Goal: Transaction & Acquisition: Purchase product/service

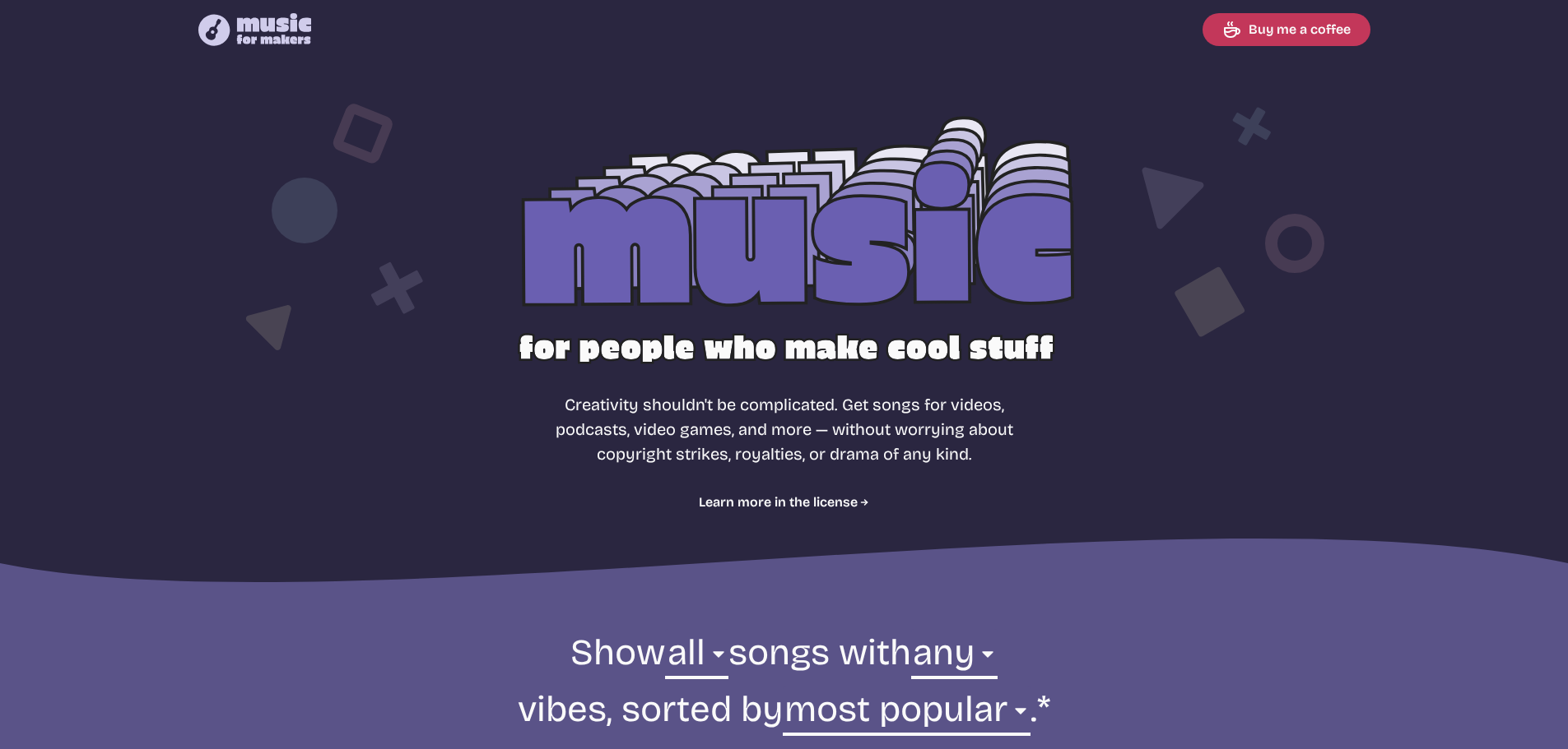
select select "most popular"
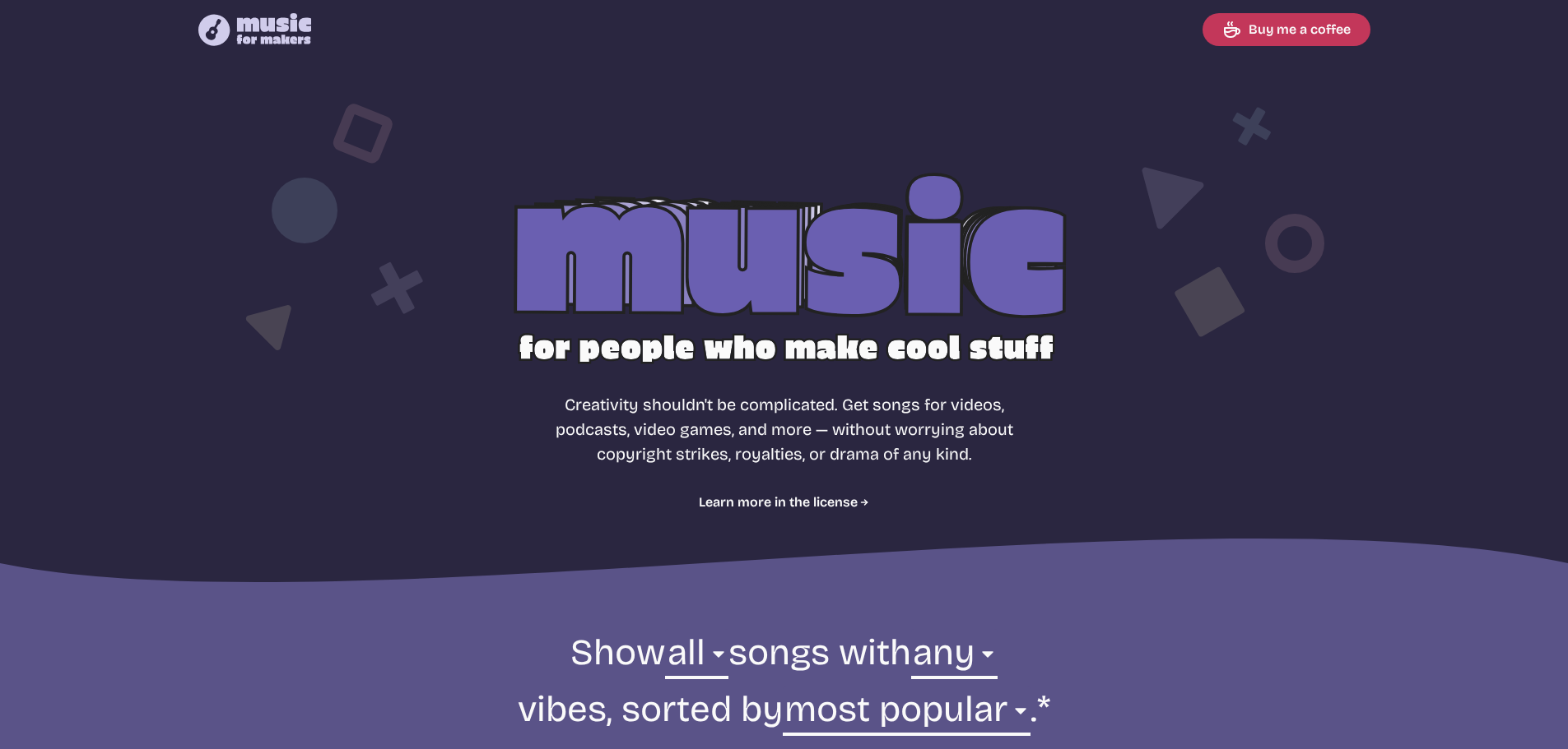
click at [951, 429] on p "Creativity shouldn't be complicated. Get songs for videos, podcasts, video game…" at bounding box center [784, 429] width 474 height 74
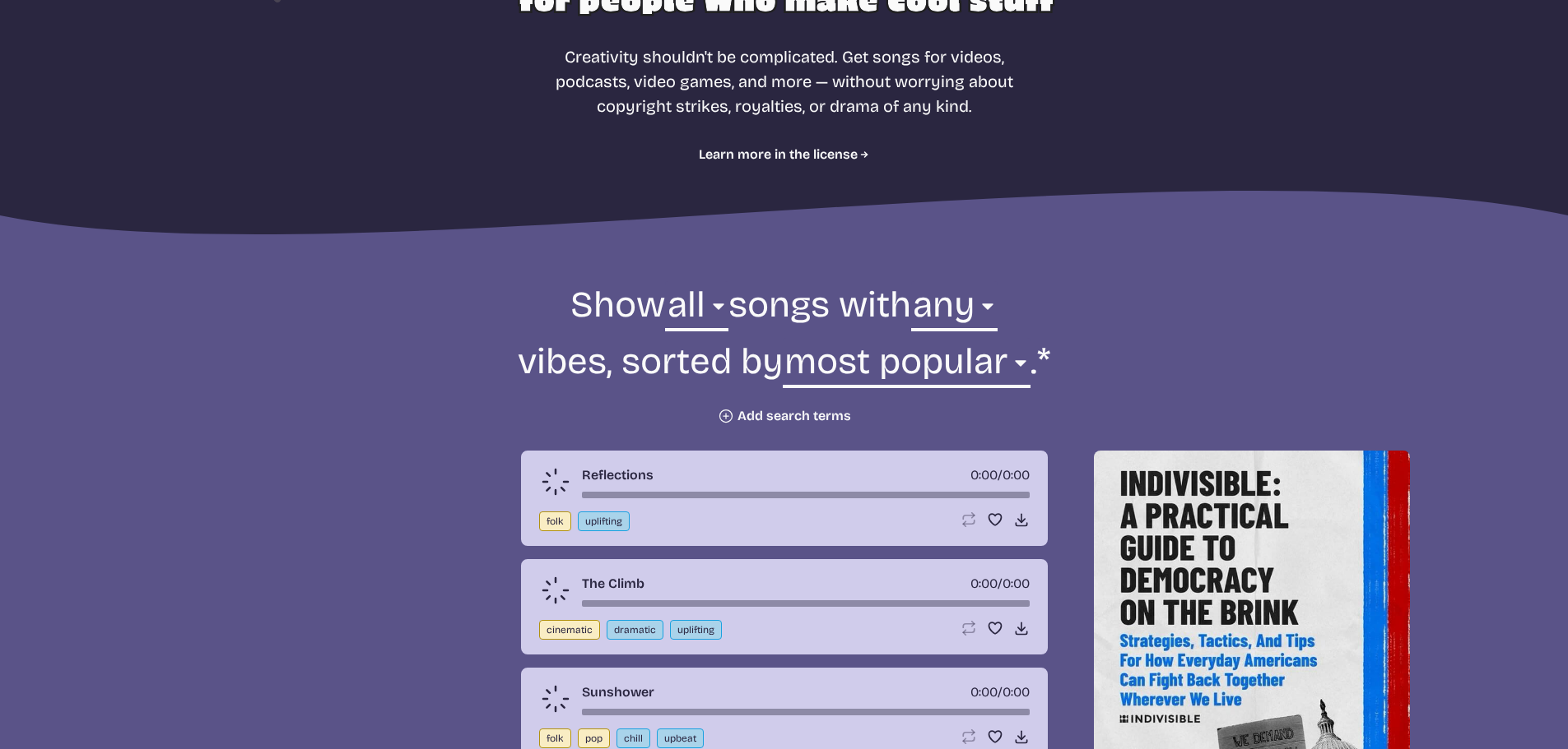
scroll to position [412, 0]
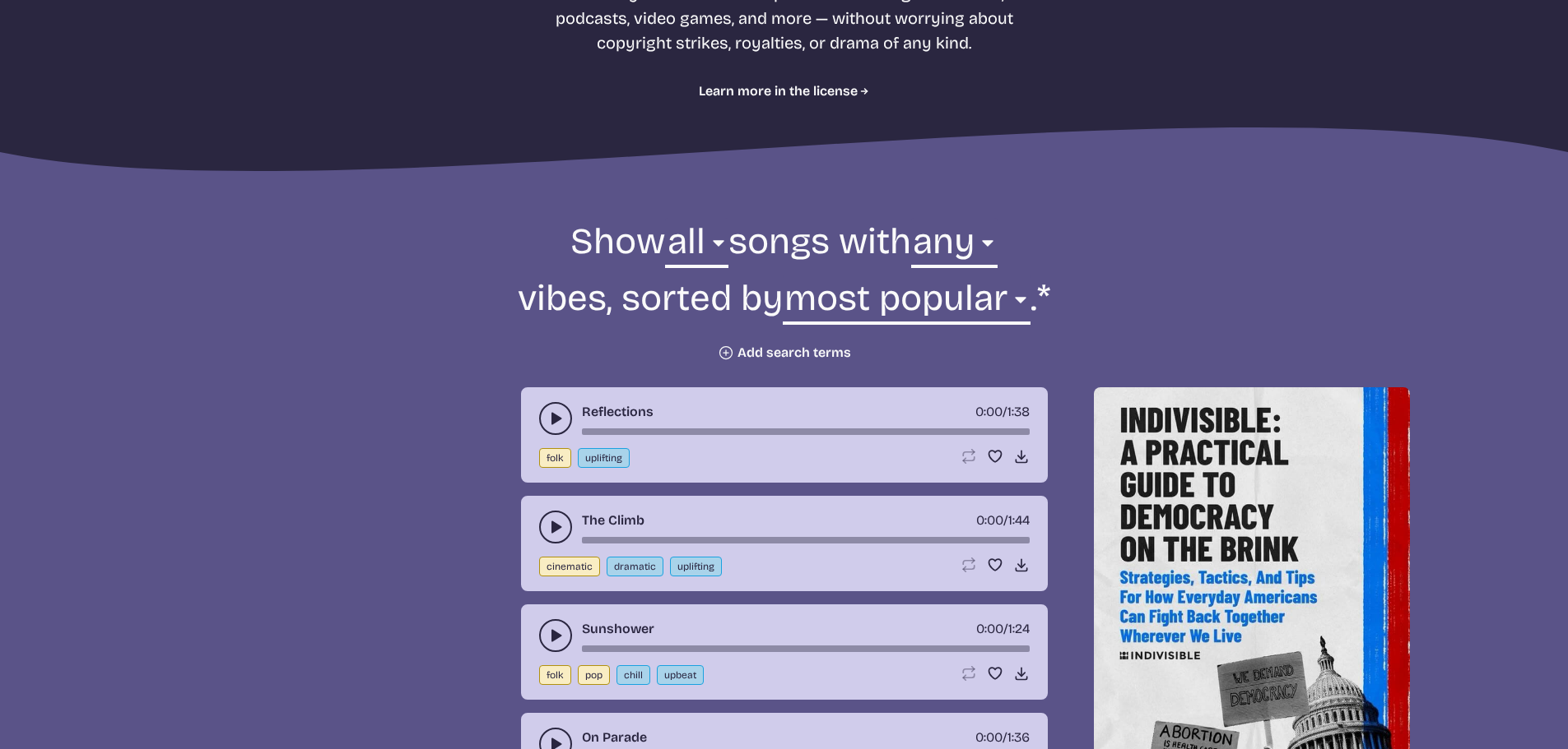
click at [753, 346] on button "Plus icon Add search terms" at bounding box center [784, 352] width 133 height 17
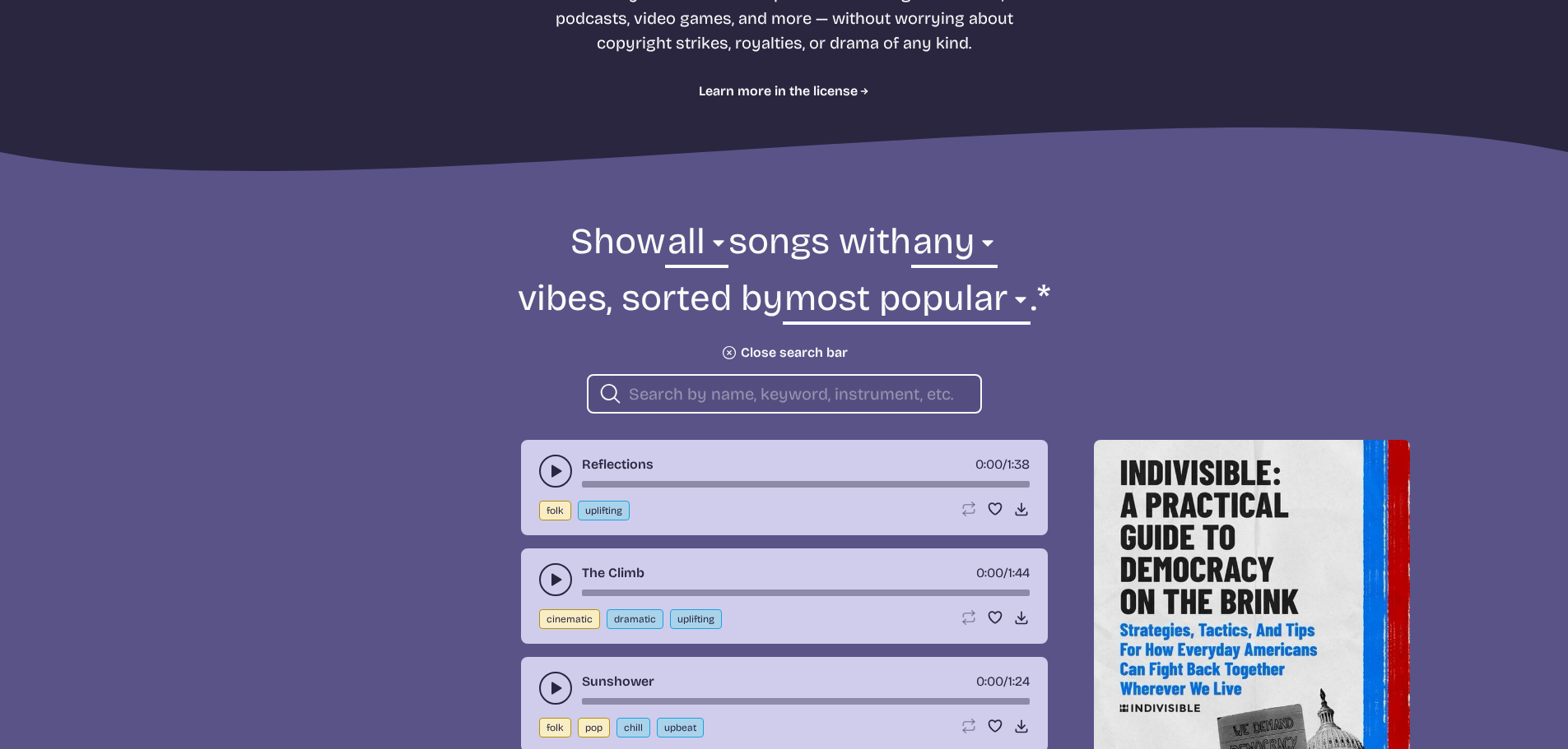
click at [663, 384] on input "search" at bounding box center [798, 394] width 338 height 22
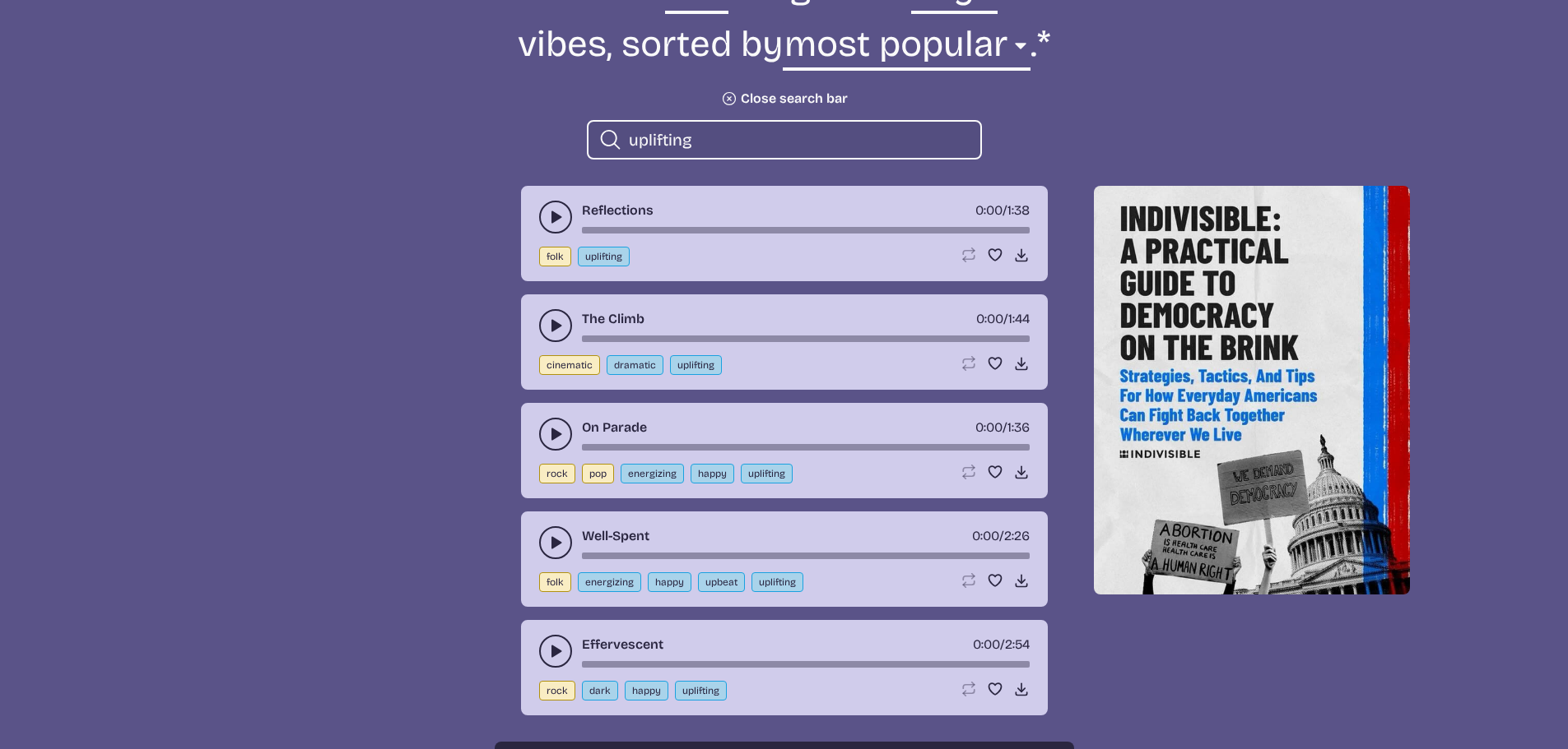
scroll to position [740, 0]
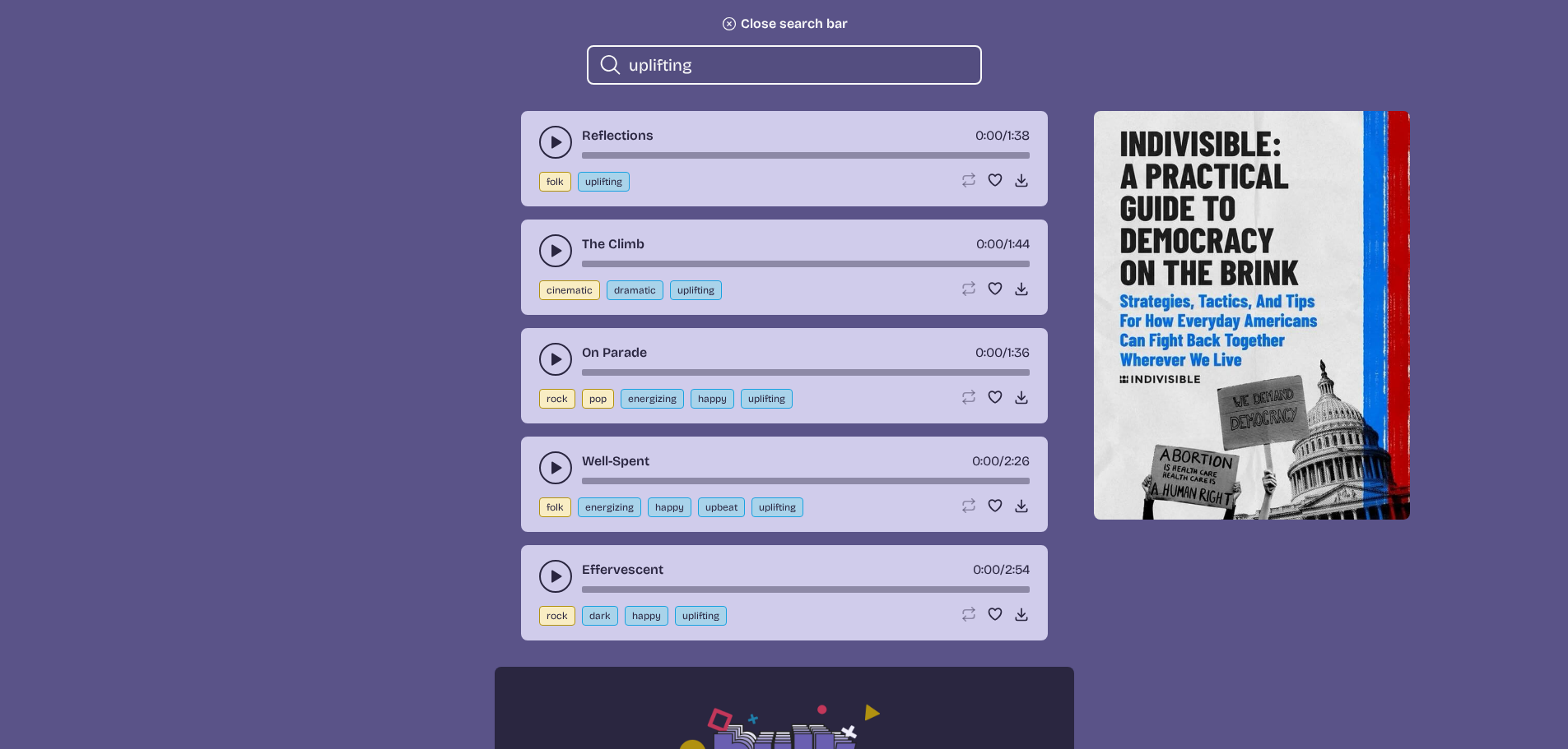
click at [552, 152] on button "play-pause toggle" at bounding box center [556, 143] width 33 height 33
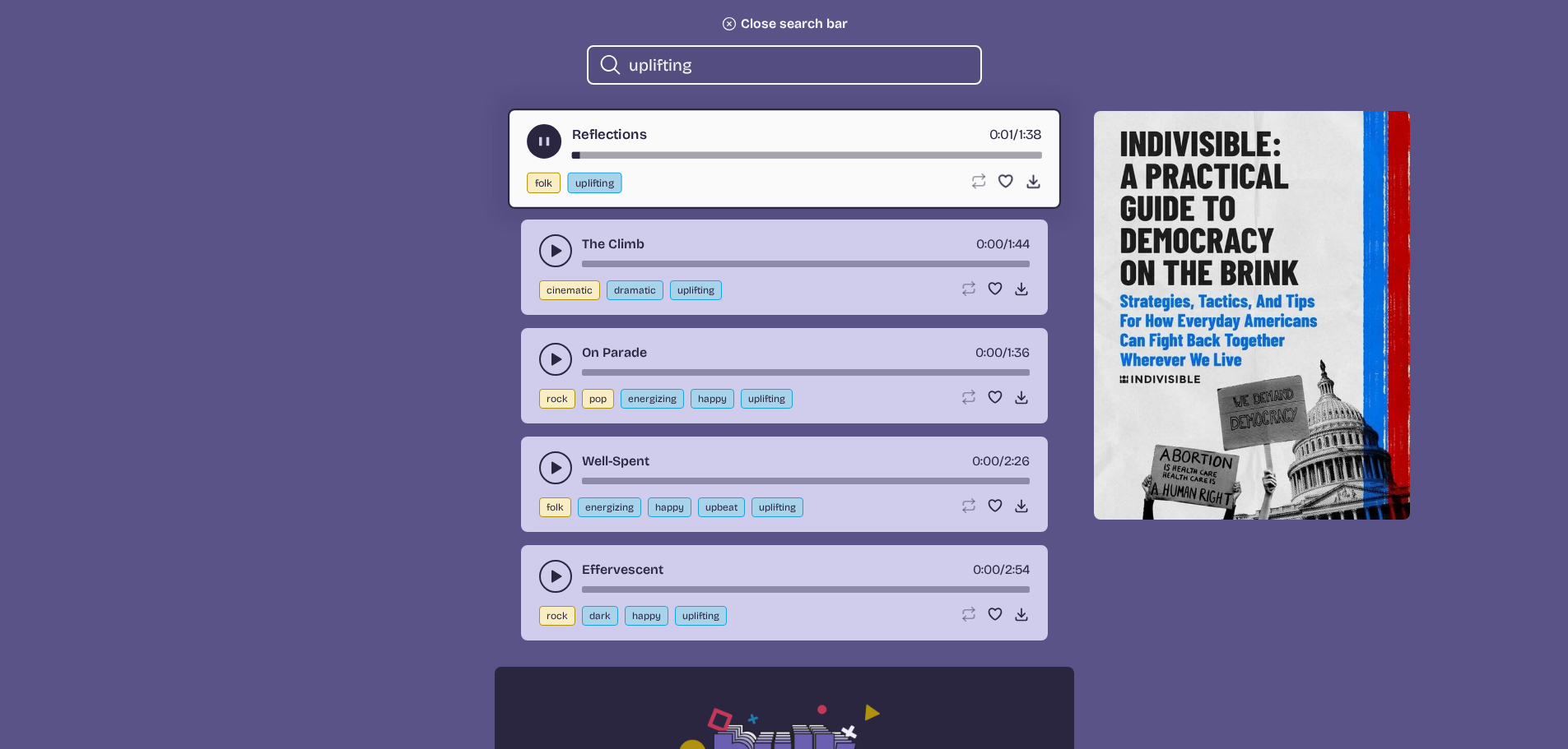
click at [557, 258] on icon "play-pause toggle" at bounding box center [555, 250] width 17 height 17
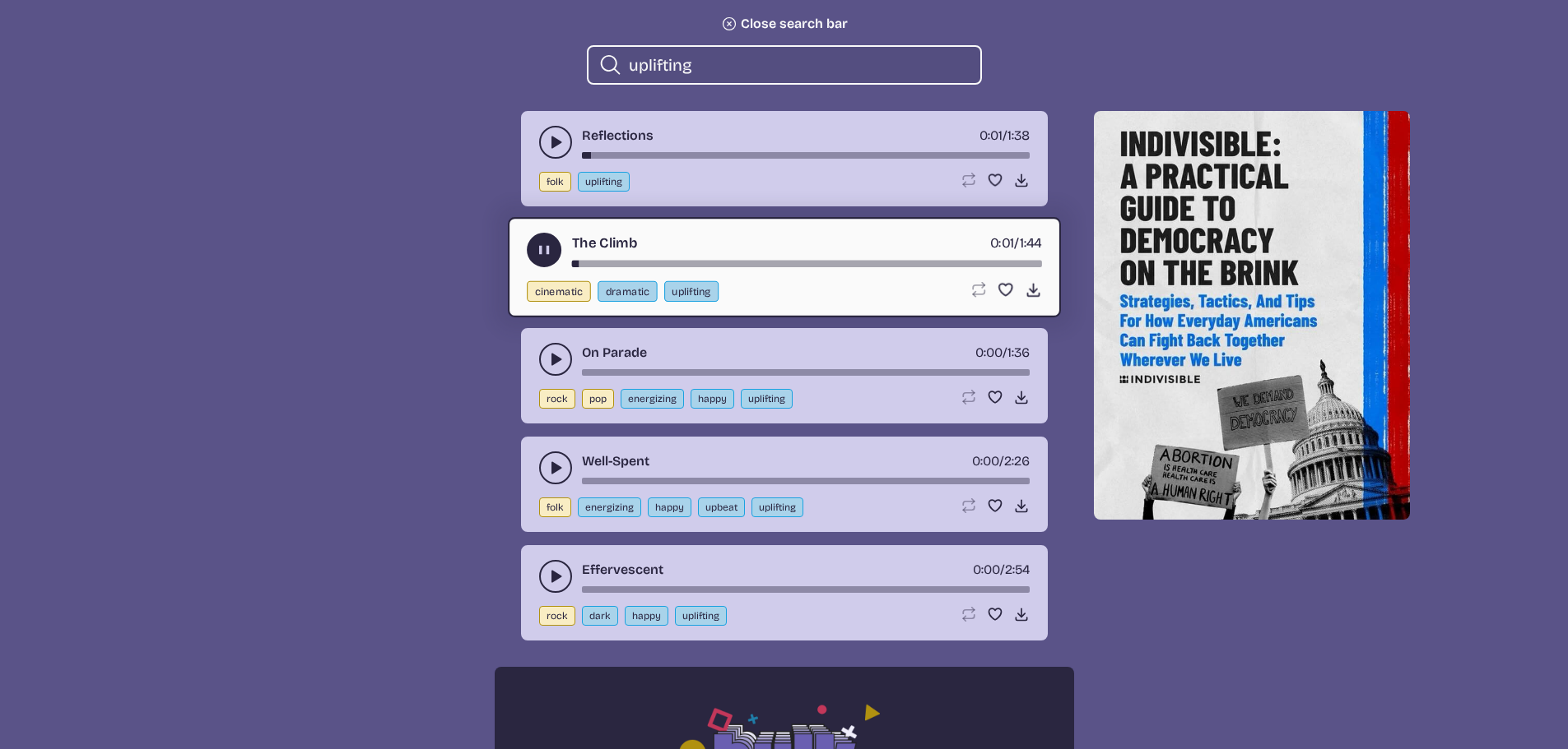
click at [562, 363] on icon "play-pause toggle" at bounding box center [555, 359] width 17 height 17
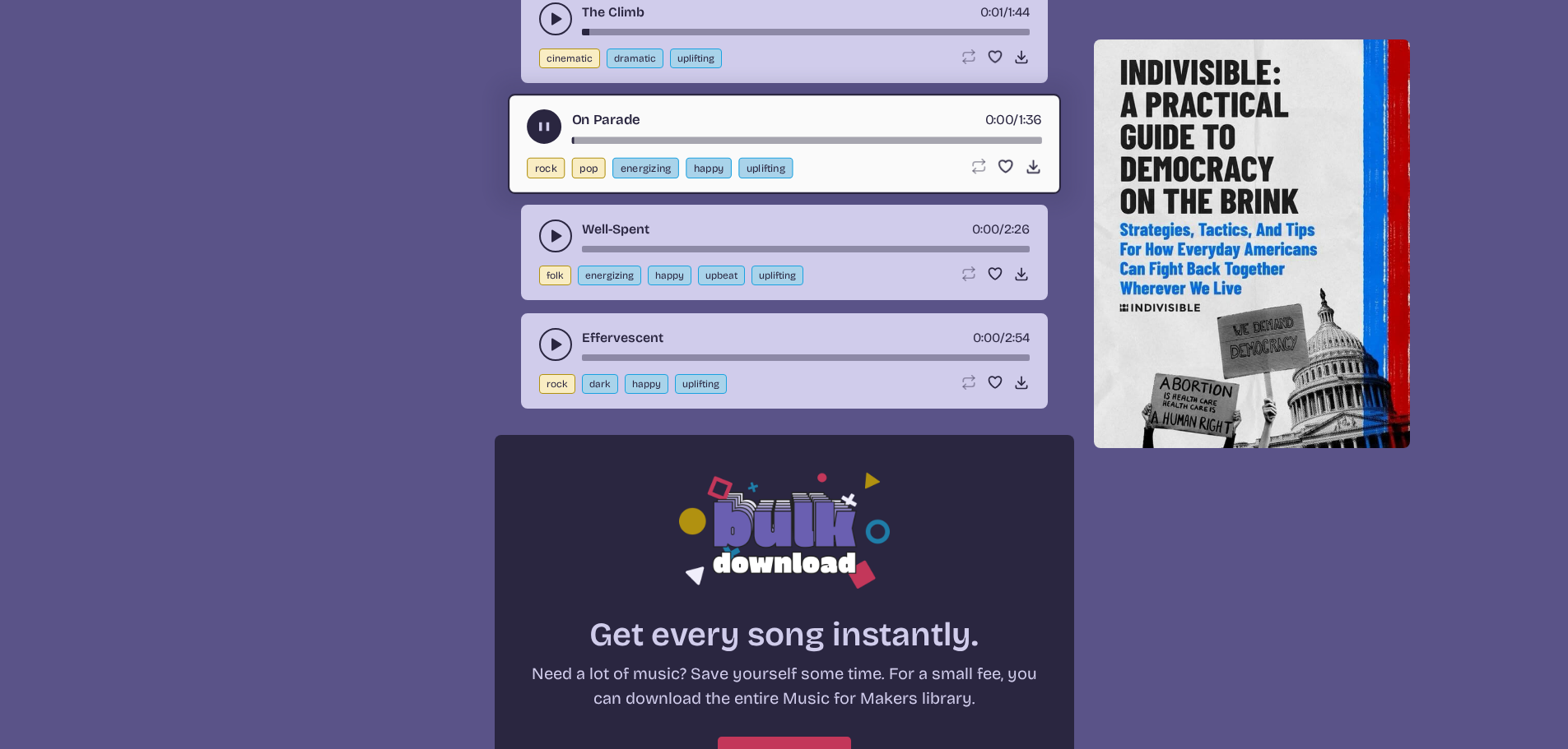
scroll to position [987, 0]
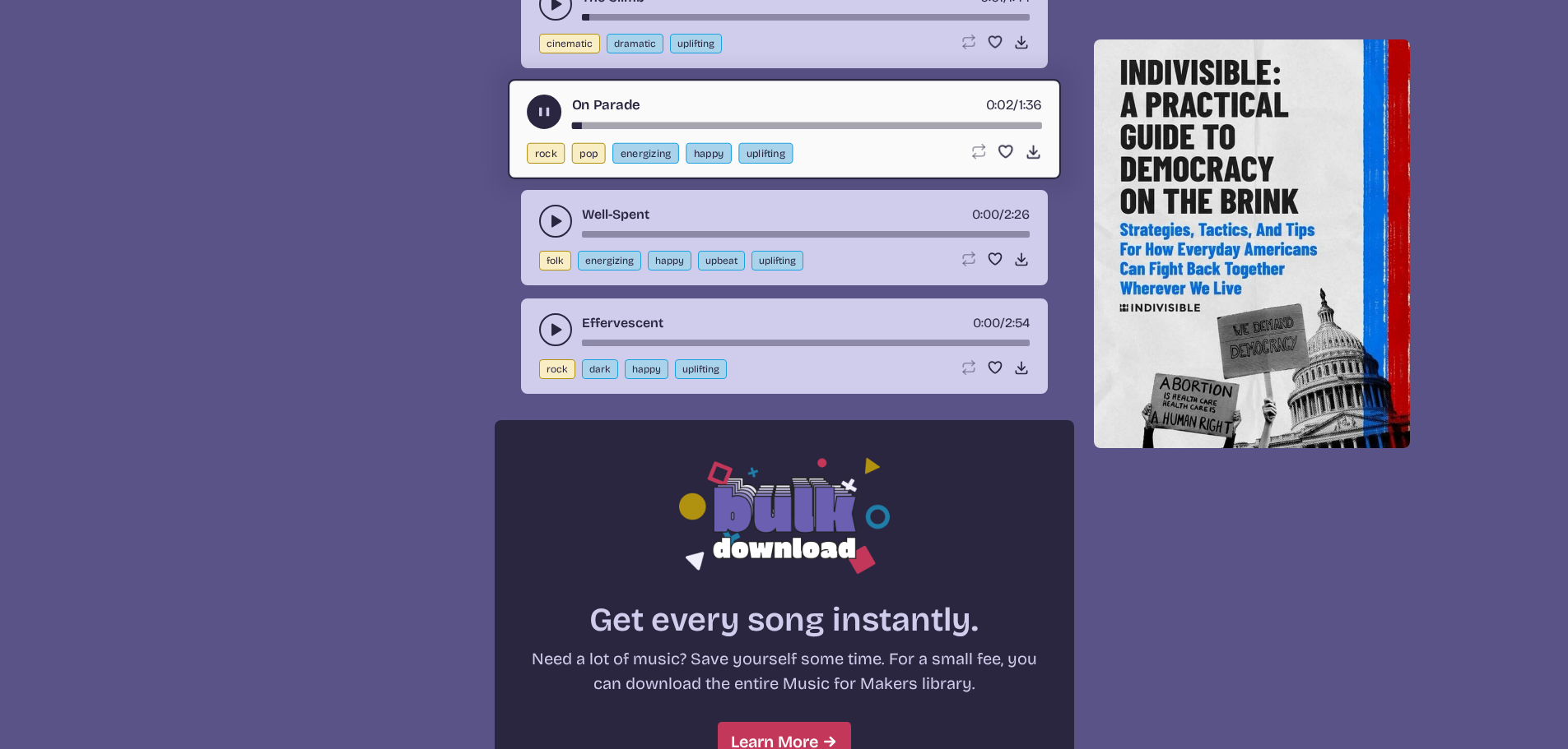
click at [552, 218] on use "play-pause toggle" at bounding box center [555, 221] width 17 height 17
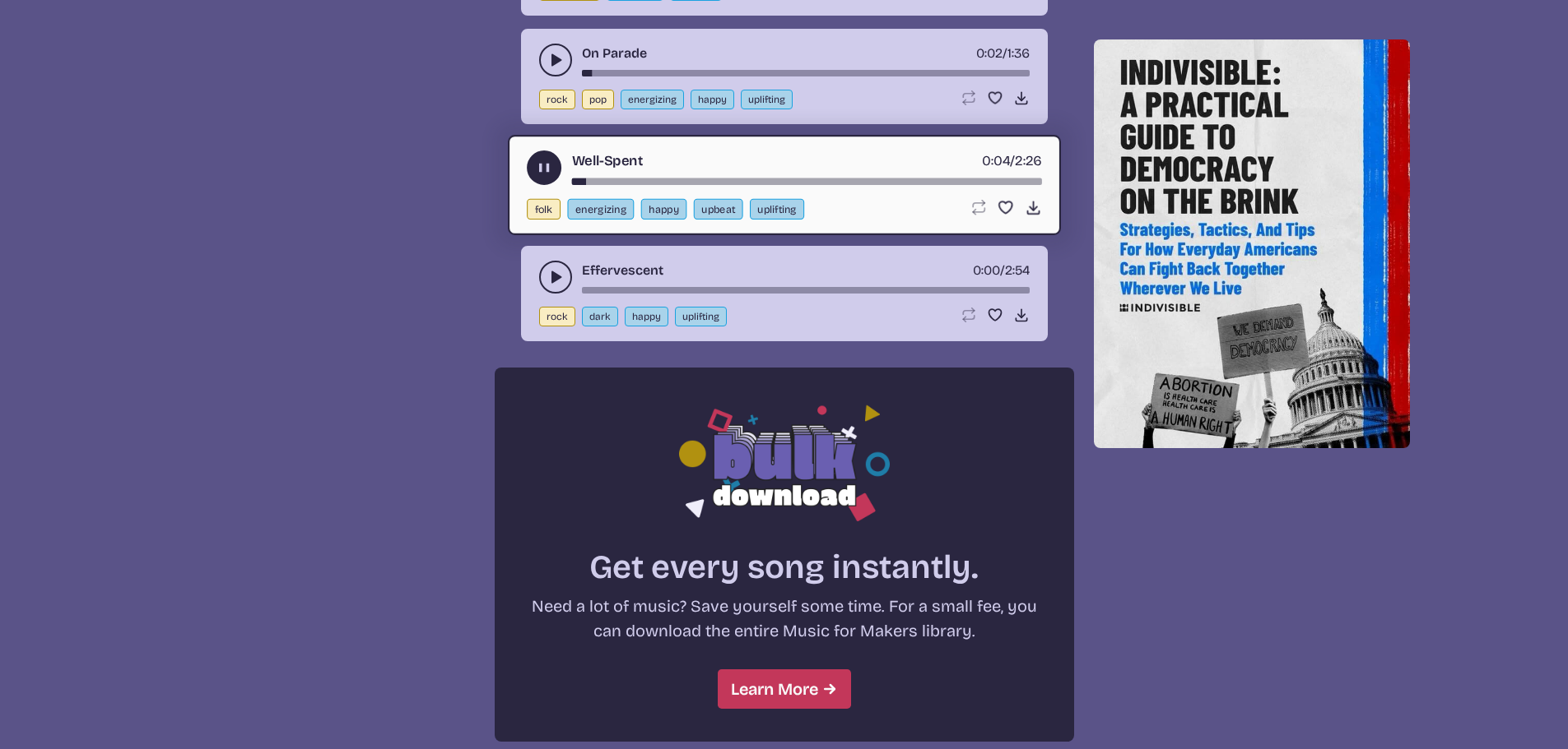
scroll to position [1070, 0]
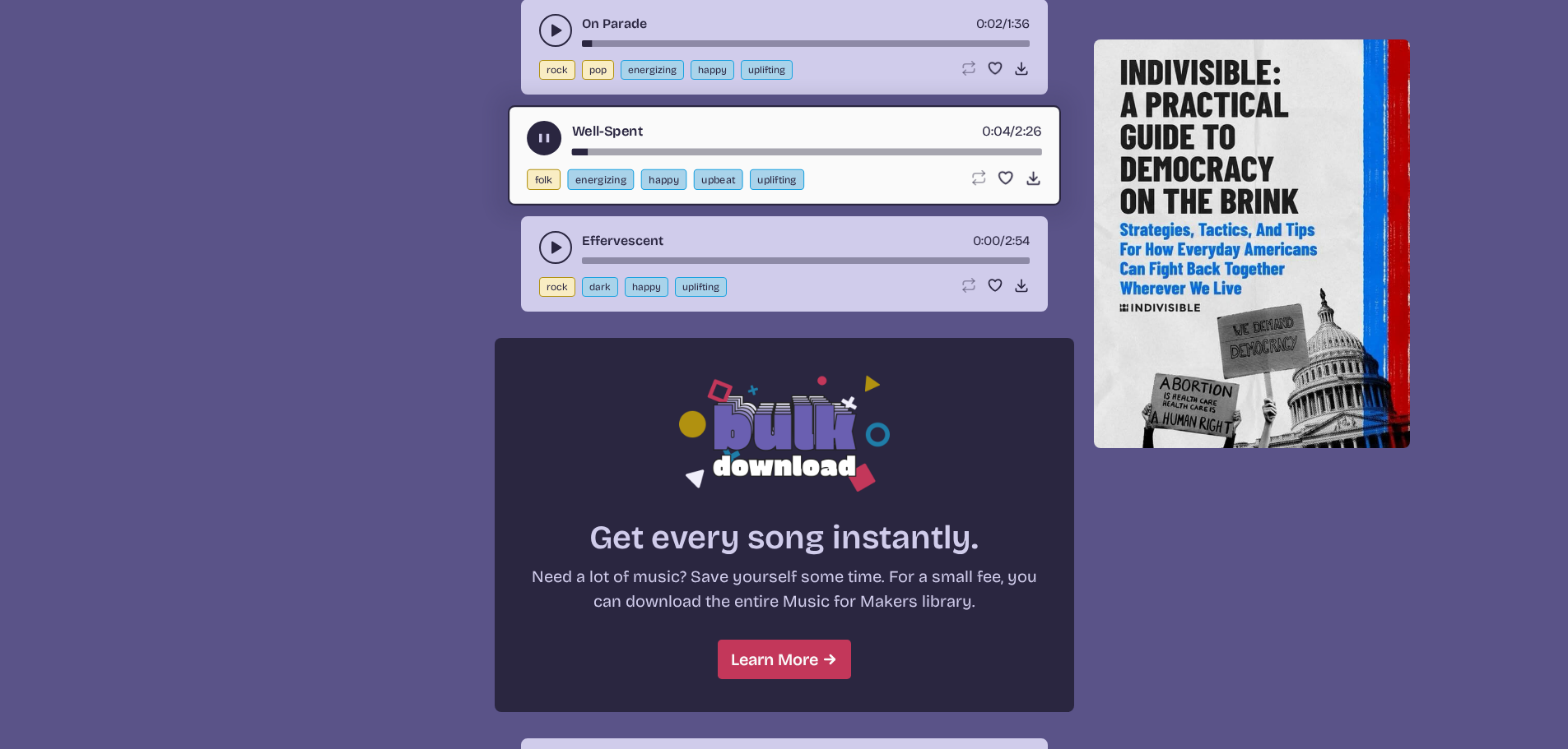
click at [560, 242] on icon "play-pause toggle" at bounding box center [555, 247] width 17 height 17
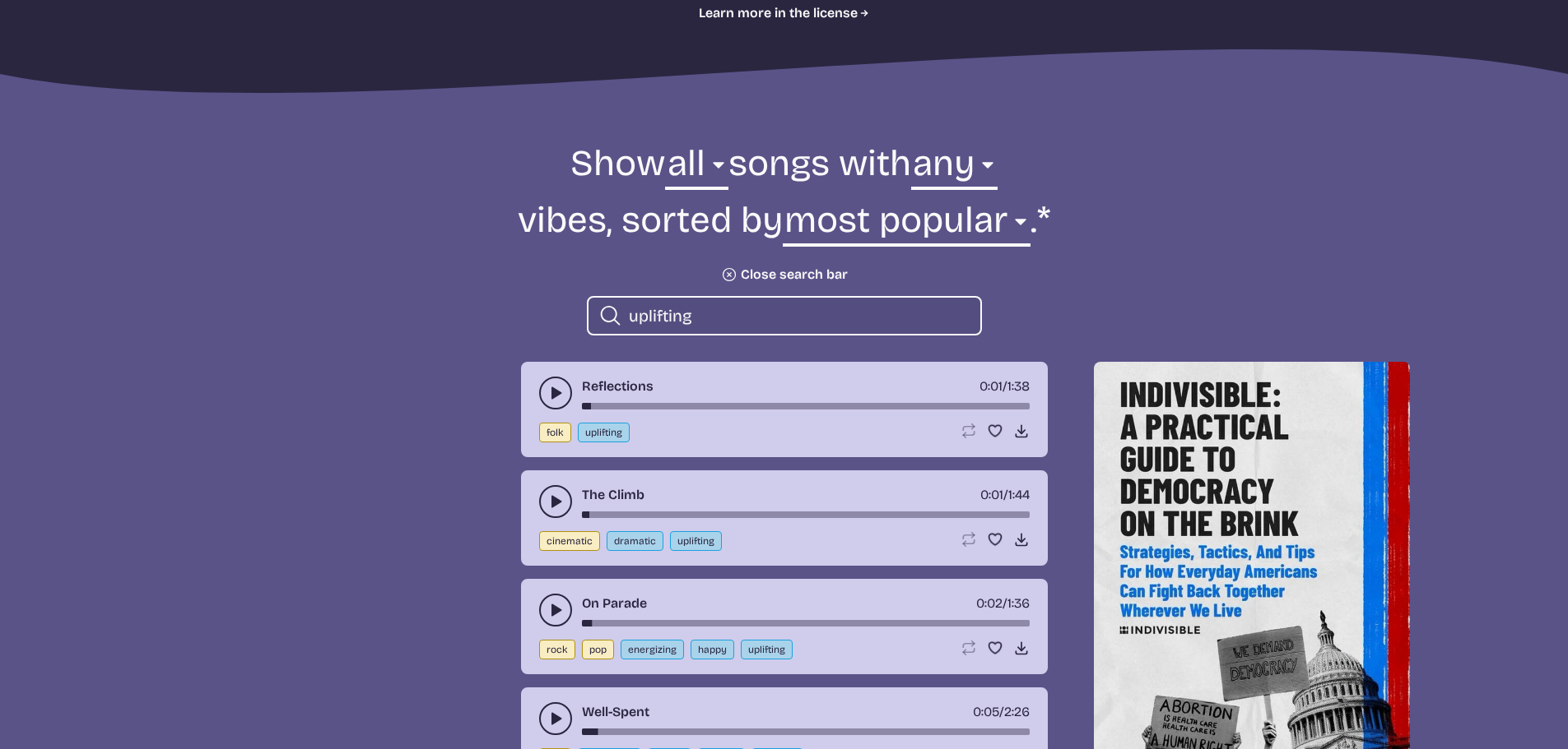
scroll to position [494, 0]
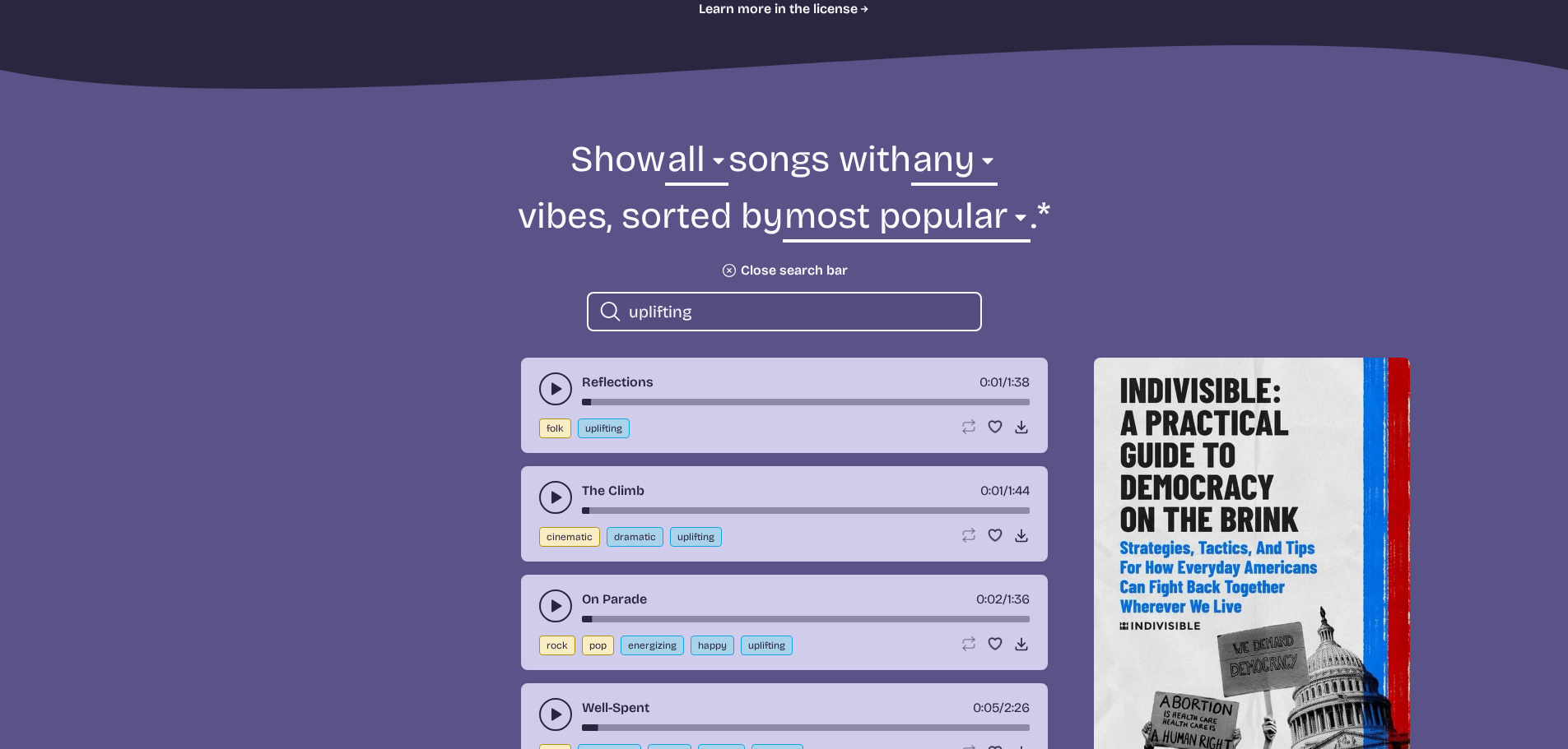
click at [698, 311] on input "uplifting" at bounding box center [798, 312] width 338 height 22
drag, startPoint x: 698, startPoint y: 311, endPoint x: 601, endPoint y: 320, distance: 97.4
click at [601, 320] on div "Search icon uplifting" at bounding box center [784, 312] width 395 height 39
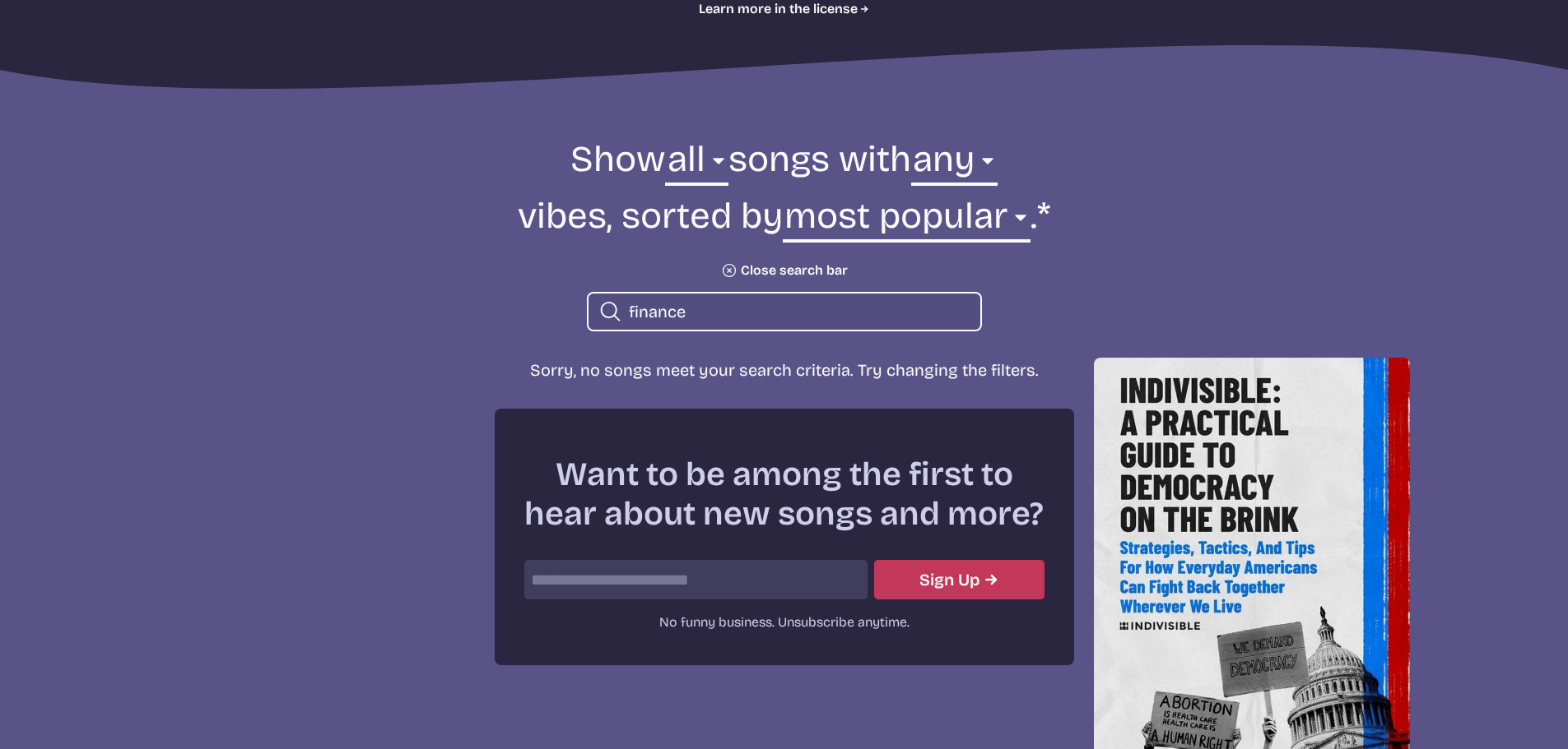
click at [709, 316] on input "finance" at bounding box center [798, 312] width 338 height 22
drag, startPoint x: 702, startPoint y: 312, endPoint x: 418, endPoint y: 313, distance: 284.0
click at [418, 313] on form "Show all ambient cinematic electronic folk holiday jazz pop rock world all song…" at bounding box center [784, 234] width 895 height 196
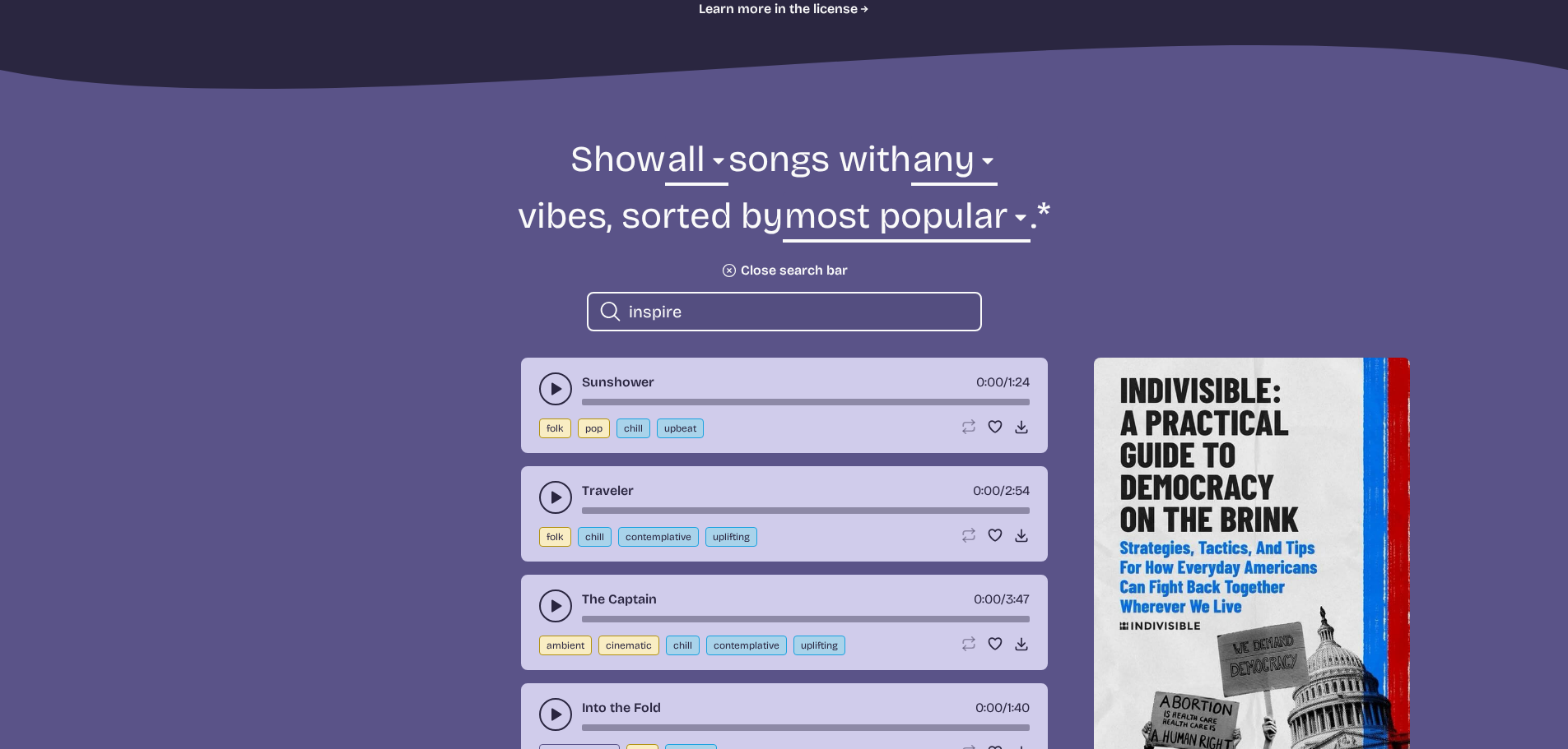
type input "inspire"
click at [555, 396] on icon "play-pause toggle" at bounding box center [555, 388] width 17 height 17
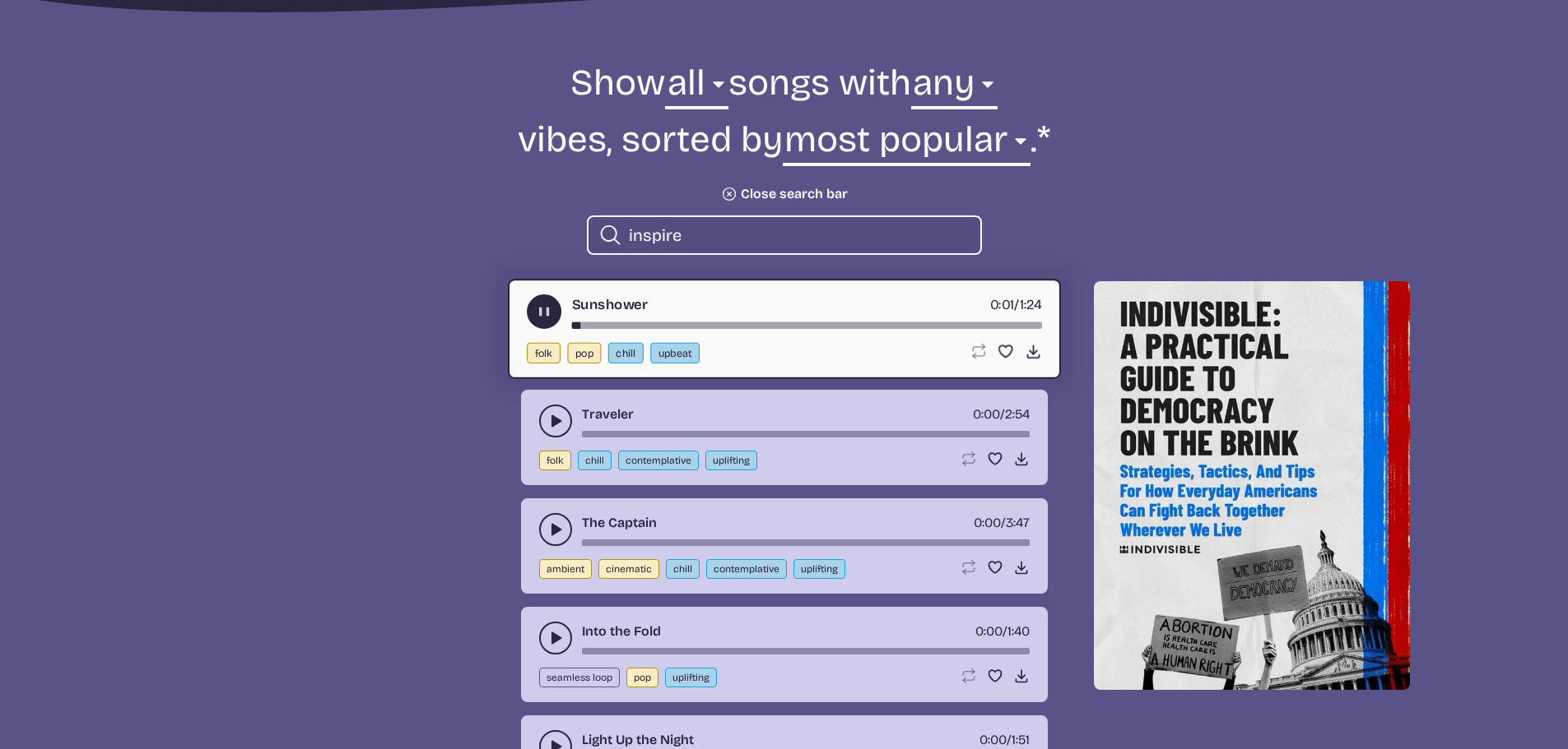
scroll to position [658, 0]
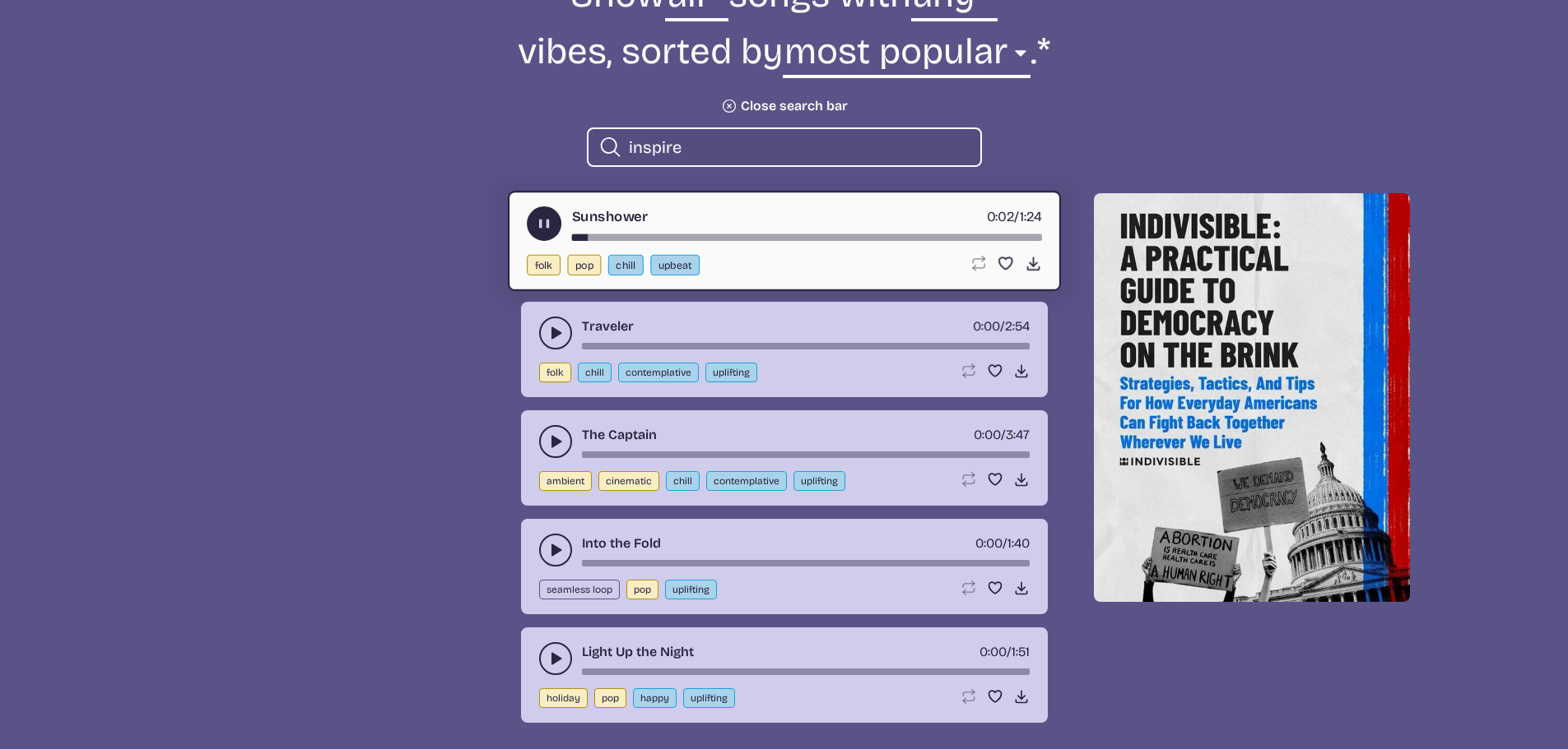
click at [554, 333] on use "play-pause toggle" at bounding box center [555, 332] width 17 height 17
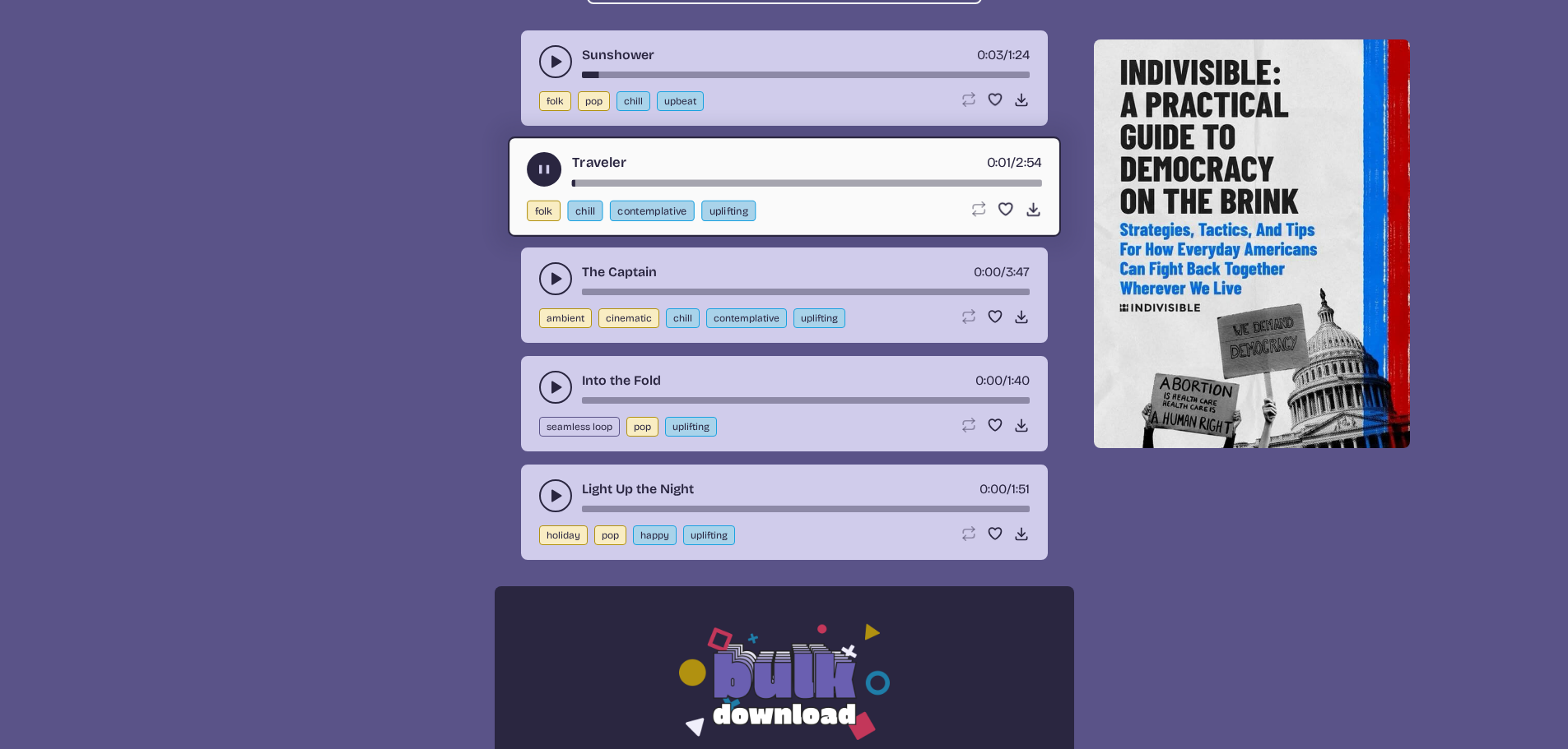
scroll to position [822, 0]
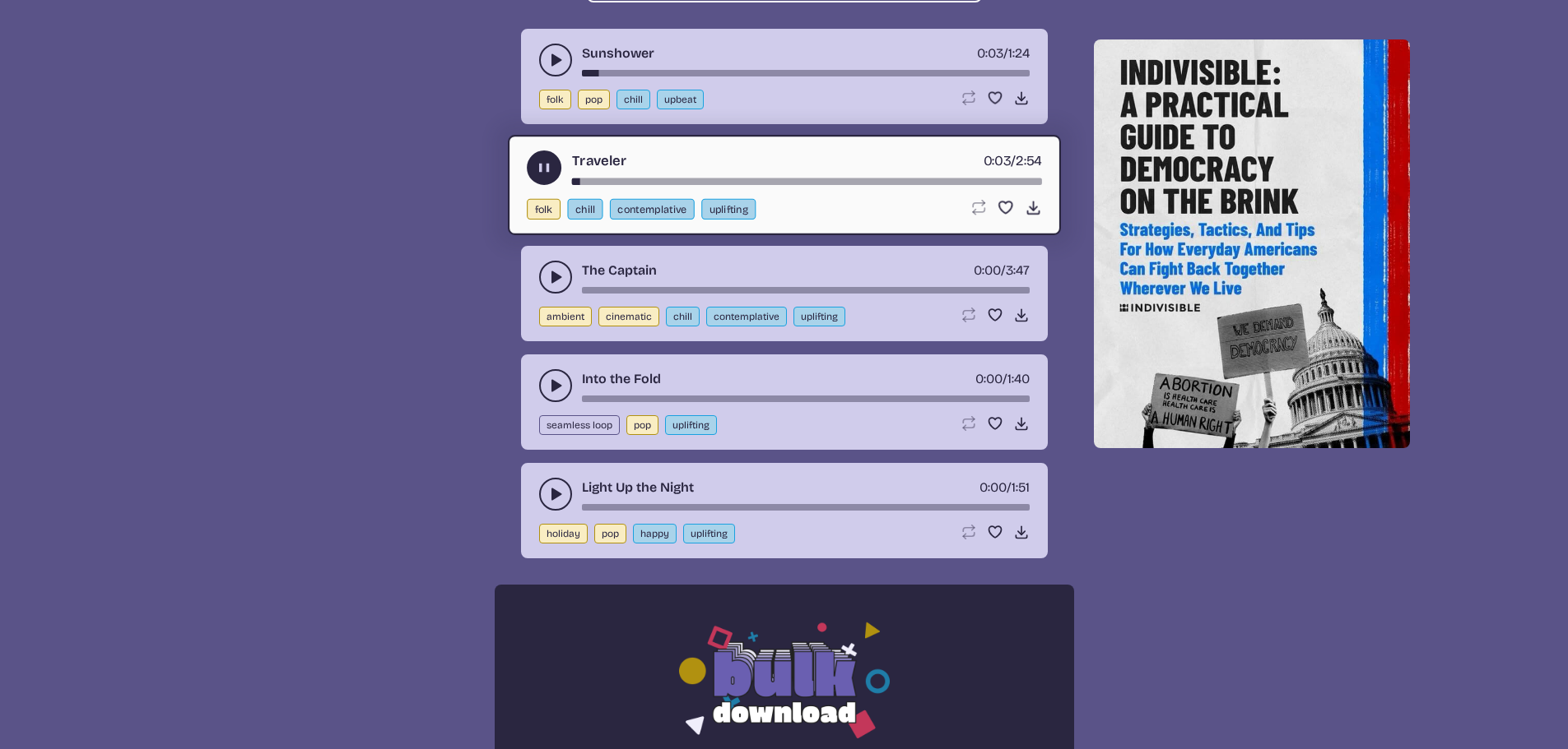
click at [551, 396] on button "play-pause toggle" at bounding box center [556, 386] width 33 height 33
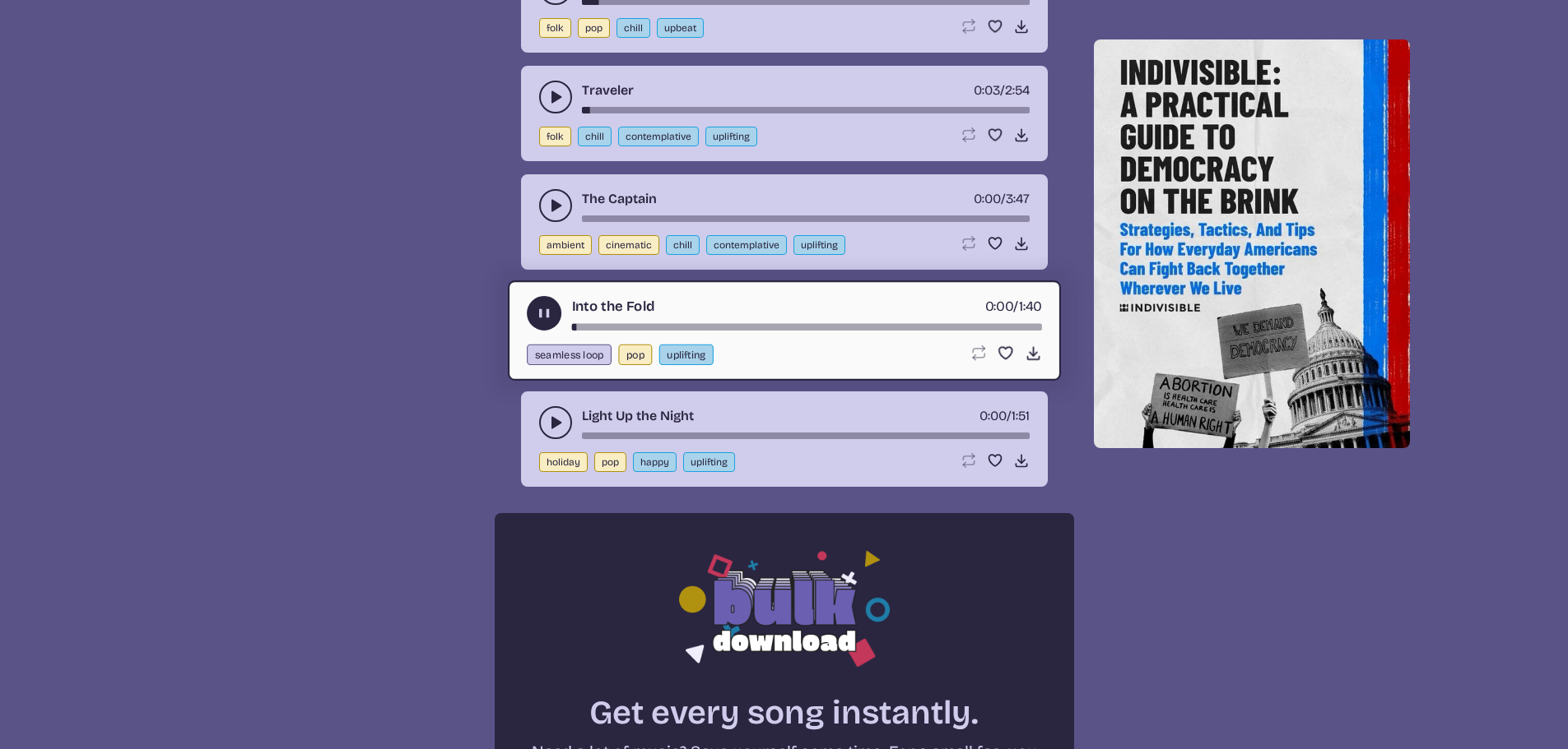
scroll to position [987, 0]
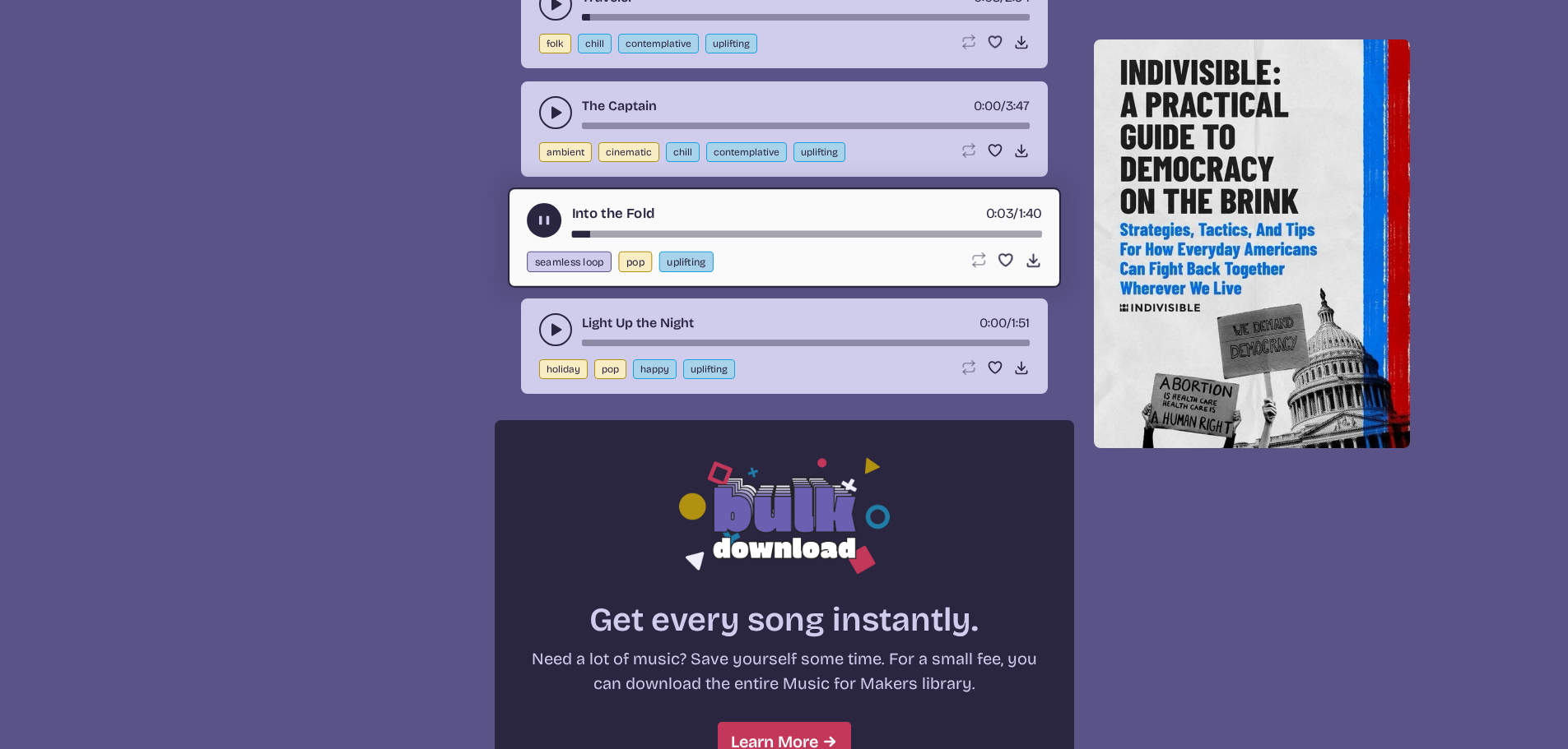
click at [549, 339] on button "play-pause toggle" at bounding box center [556, 330] width 33 height 33
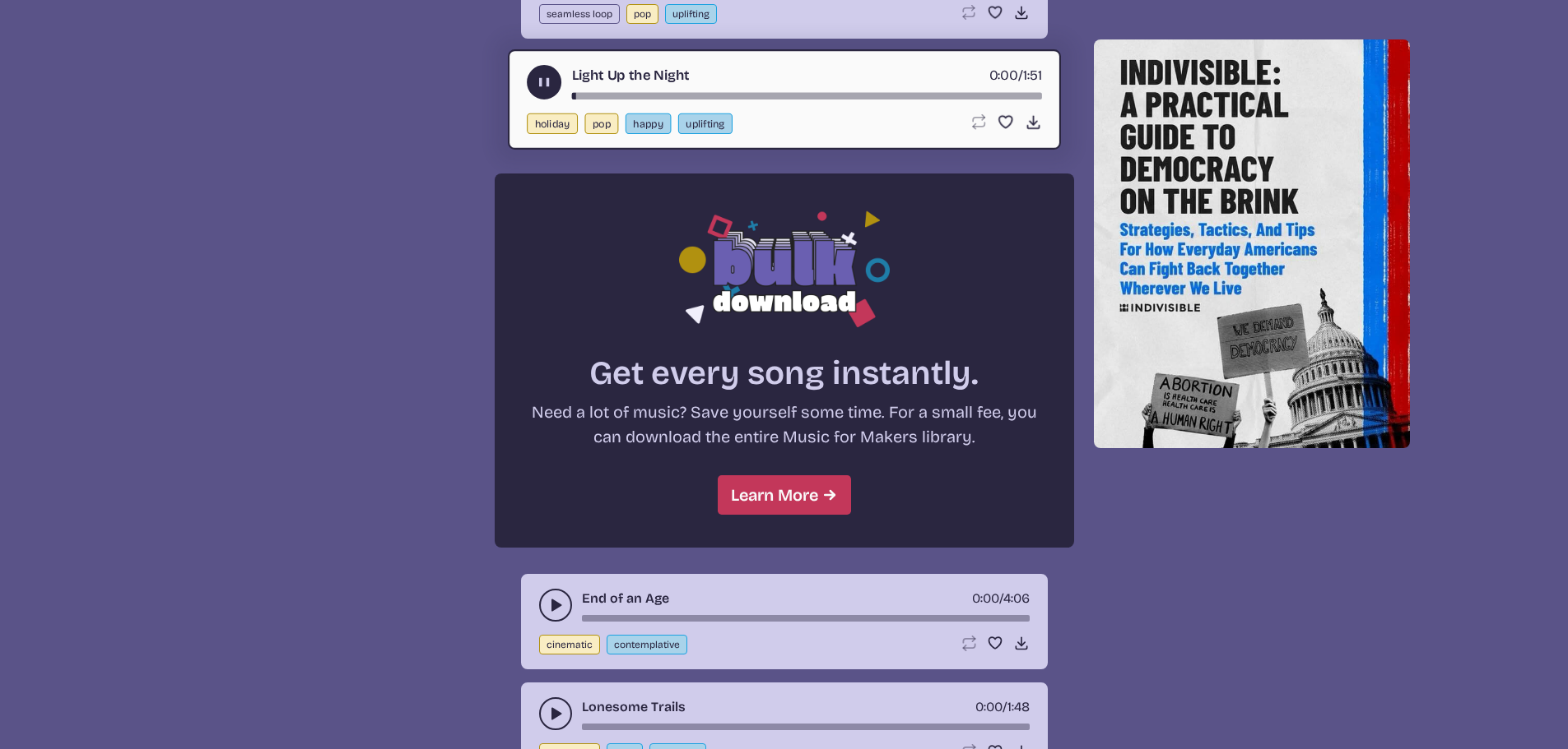
scroll to position [1563, 0]
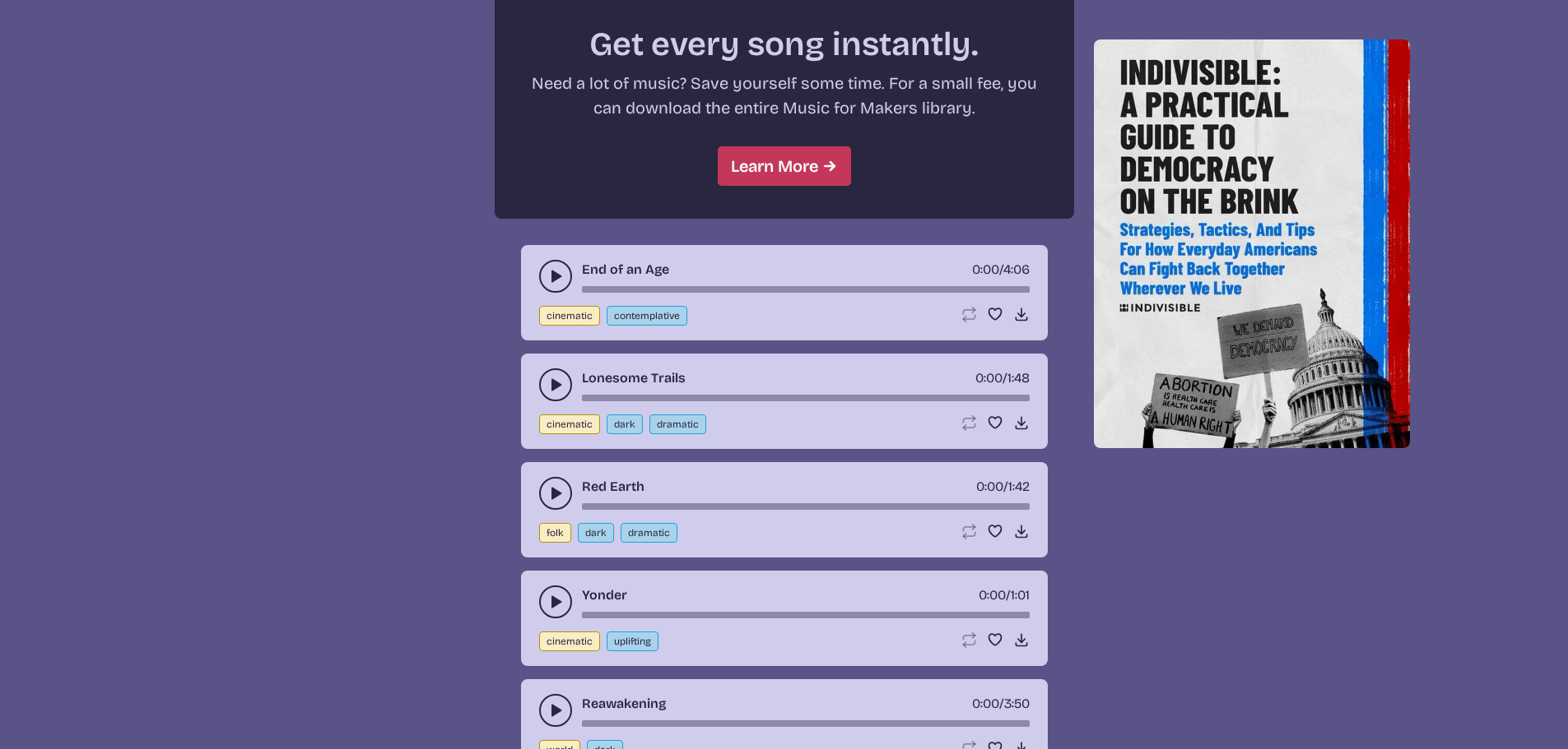
click at [566, 278] on button "play-pause toggle" at bounding box center [556, 277] width 33 height 33
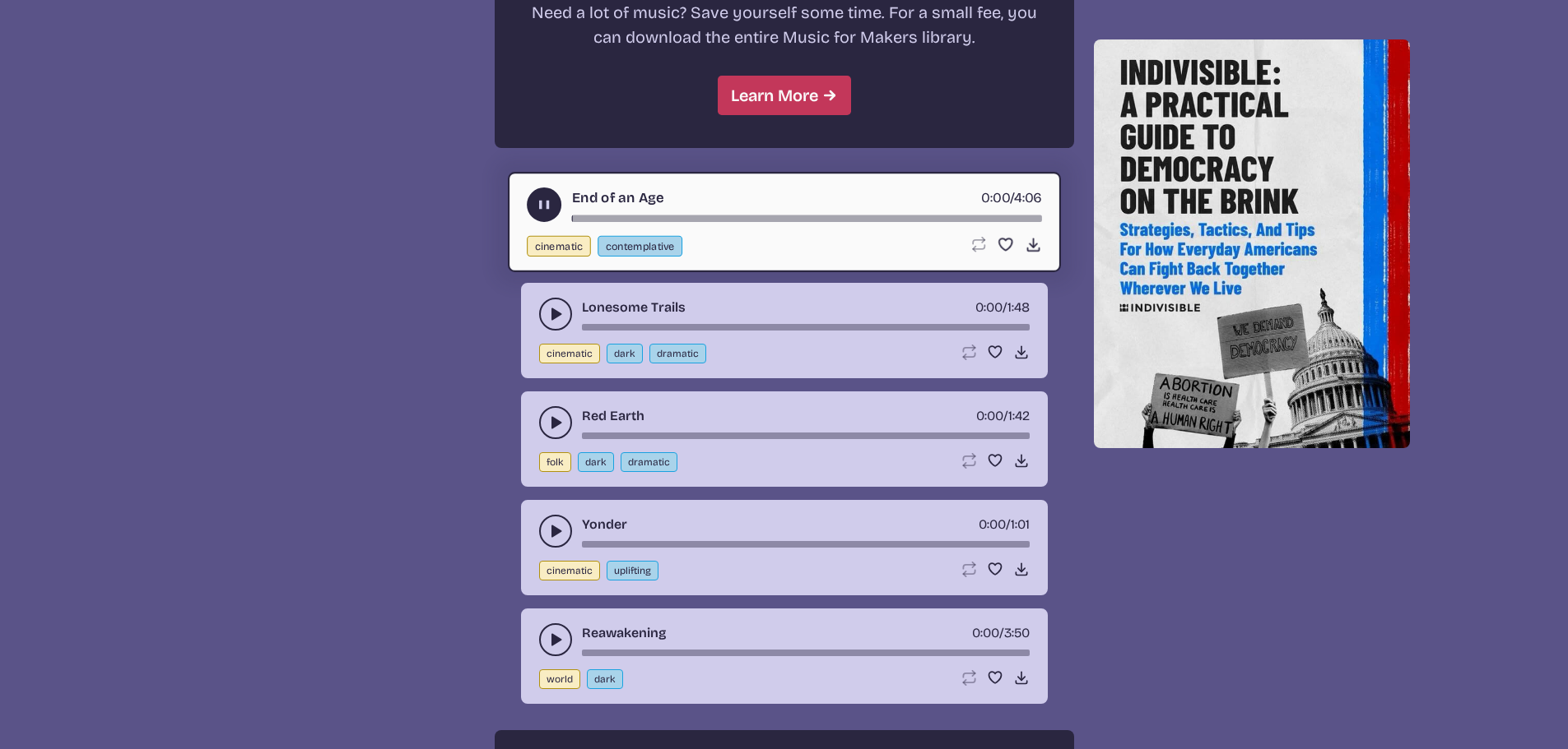
scroll to position [1728, 0]
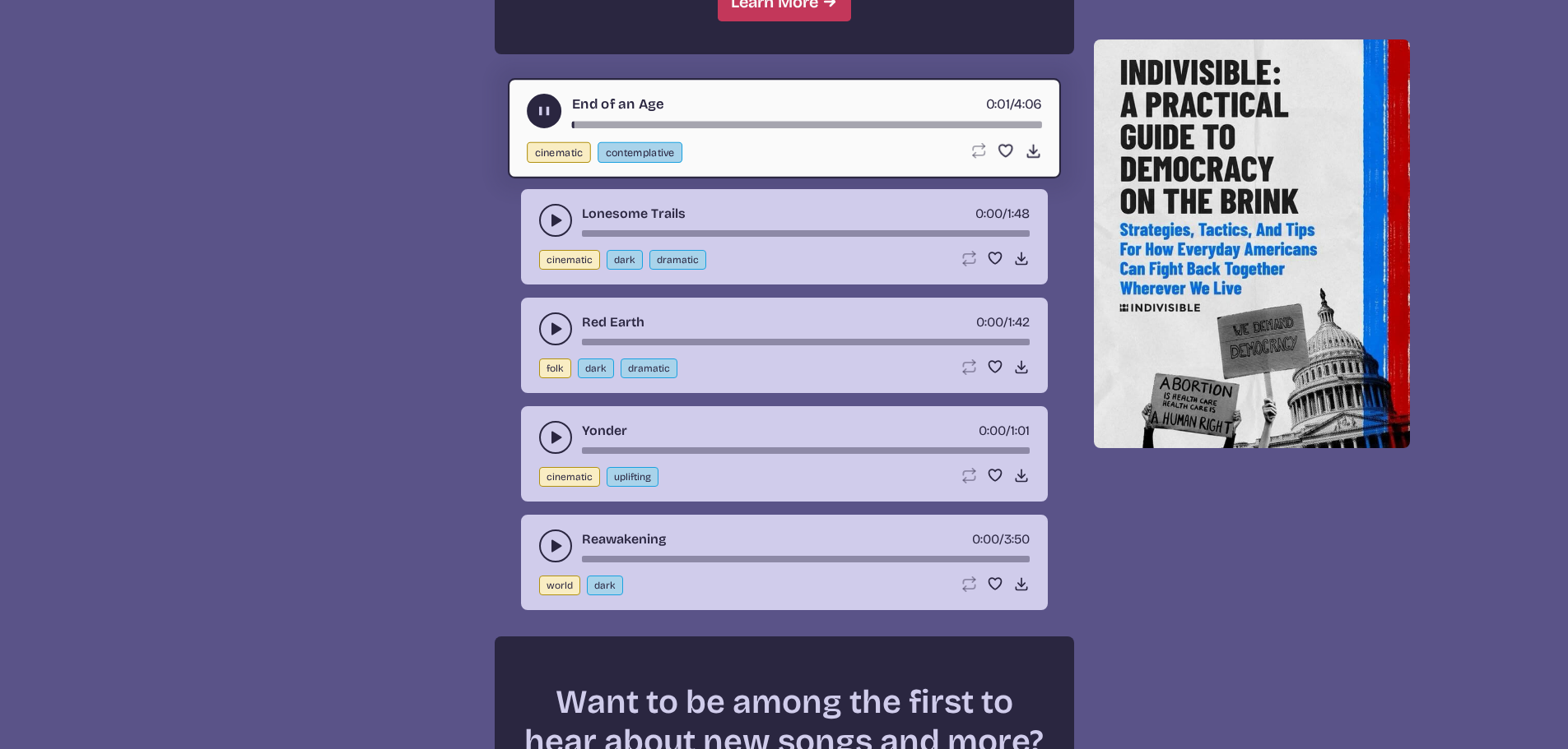
click at [542, 227] on button "play-pause toggle" at bounding box center [556, 221] width 33 height 33
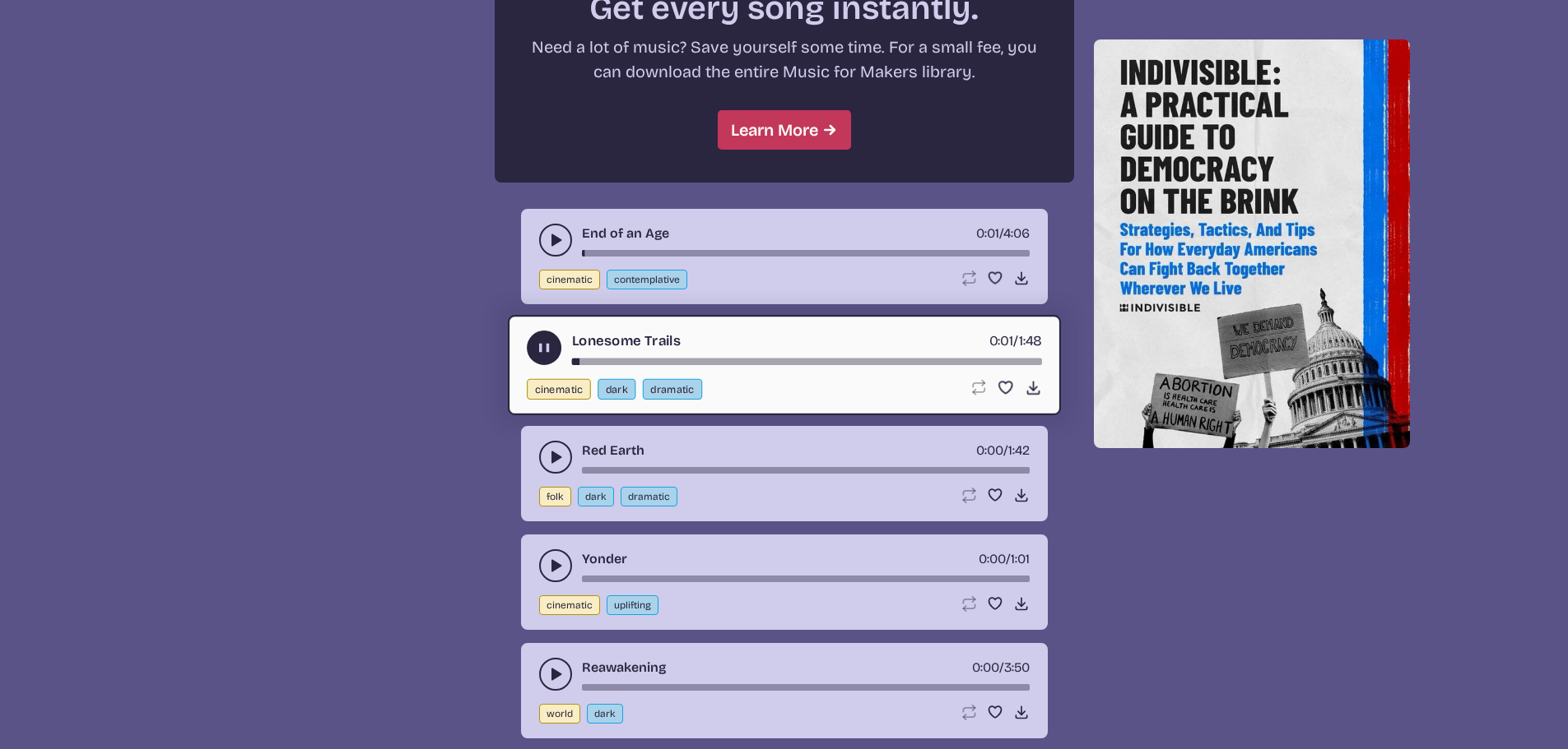
scroll to position [1398, 0]
